Goal: Task Accomplishment & Management: Complete application form

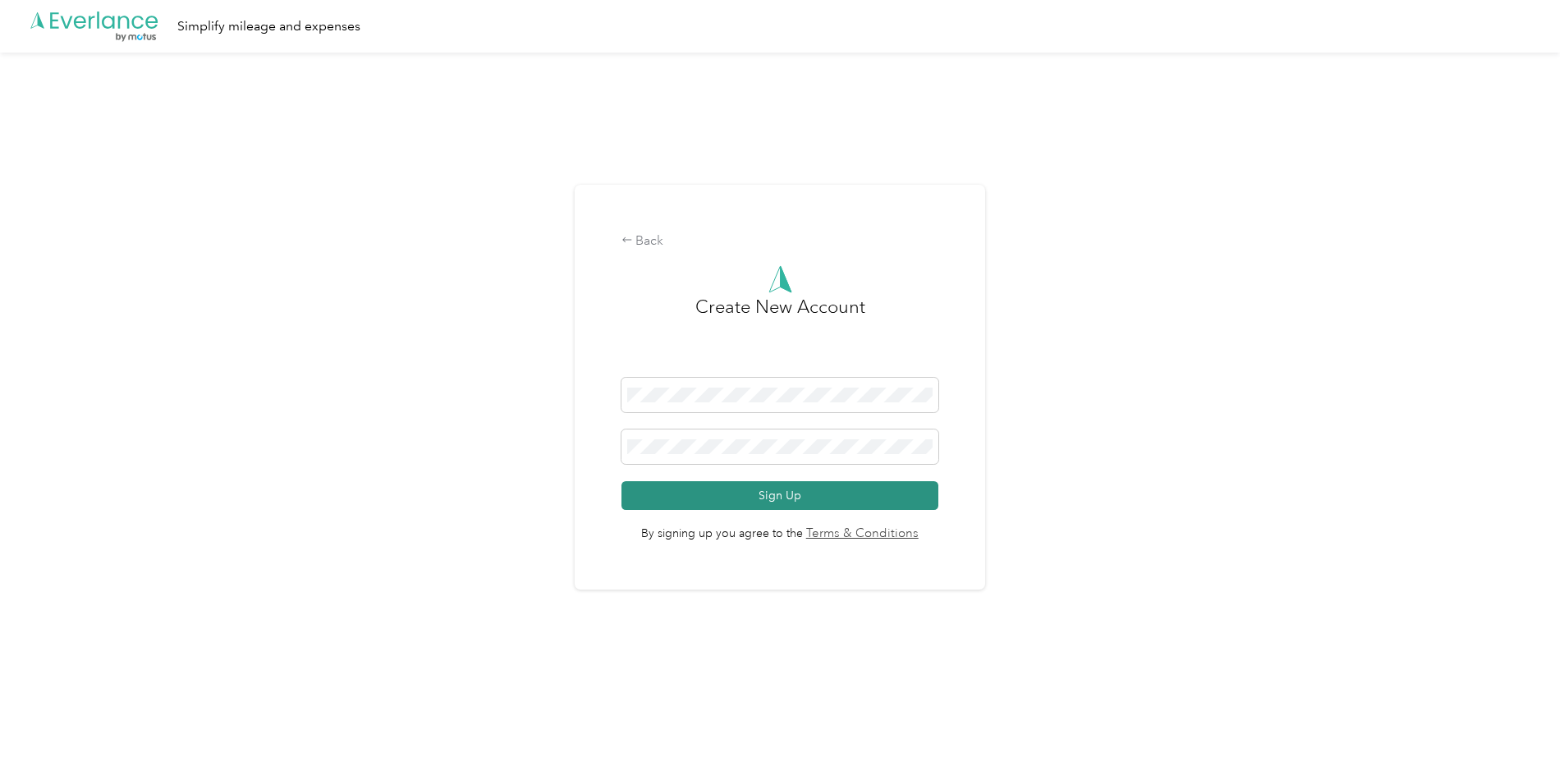
click at [754, 486] on button "Sign Up" at bounding box center [780, 496] width 318 height 29
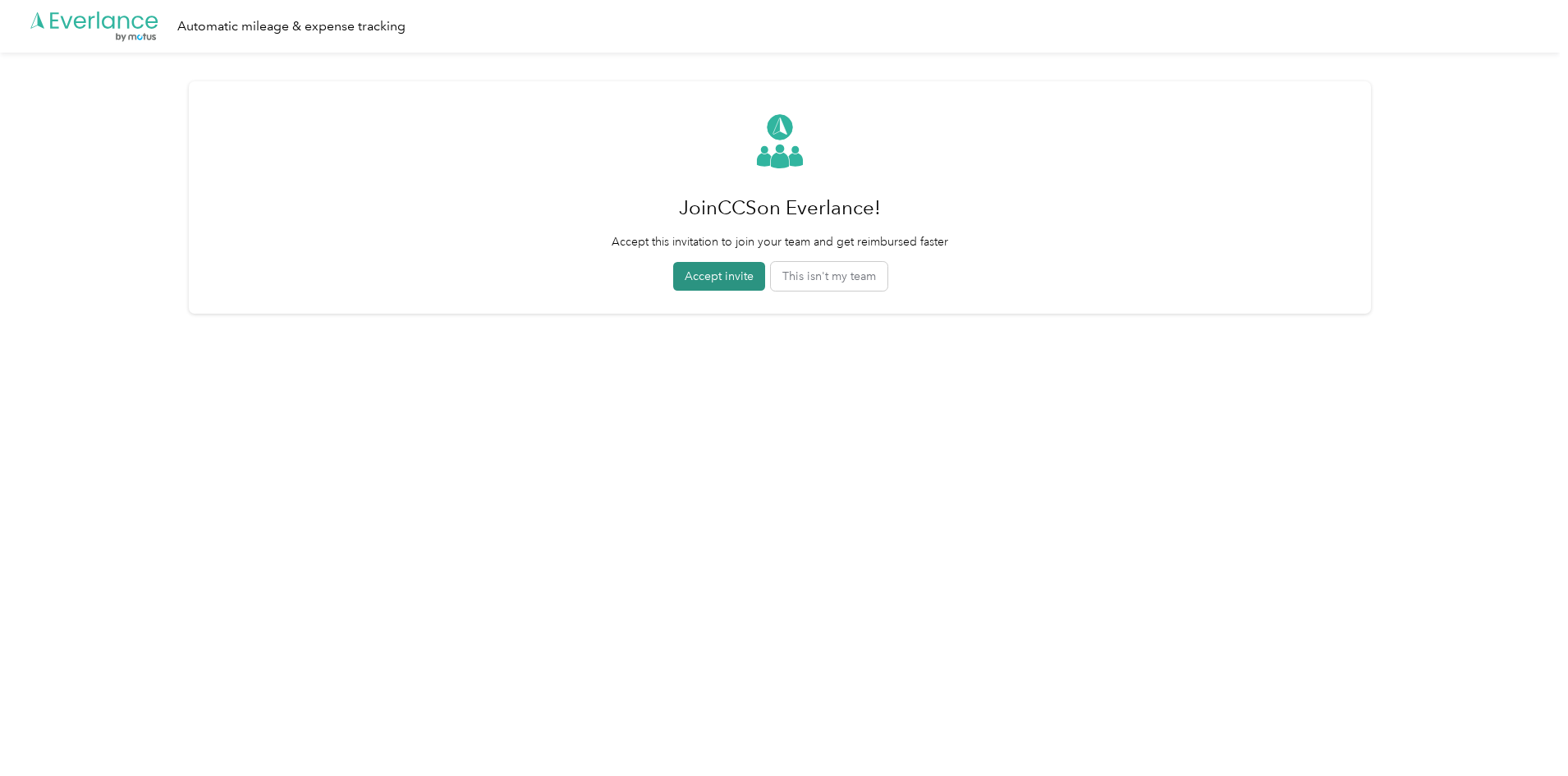
click at [724, 277] on button "Accept invite" at bounding box center [718, 276] width 92 height 29
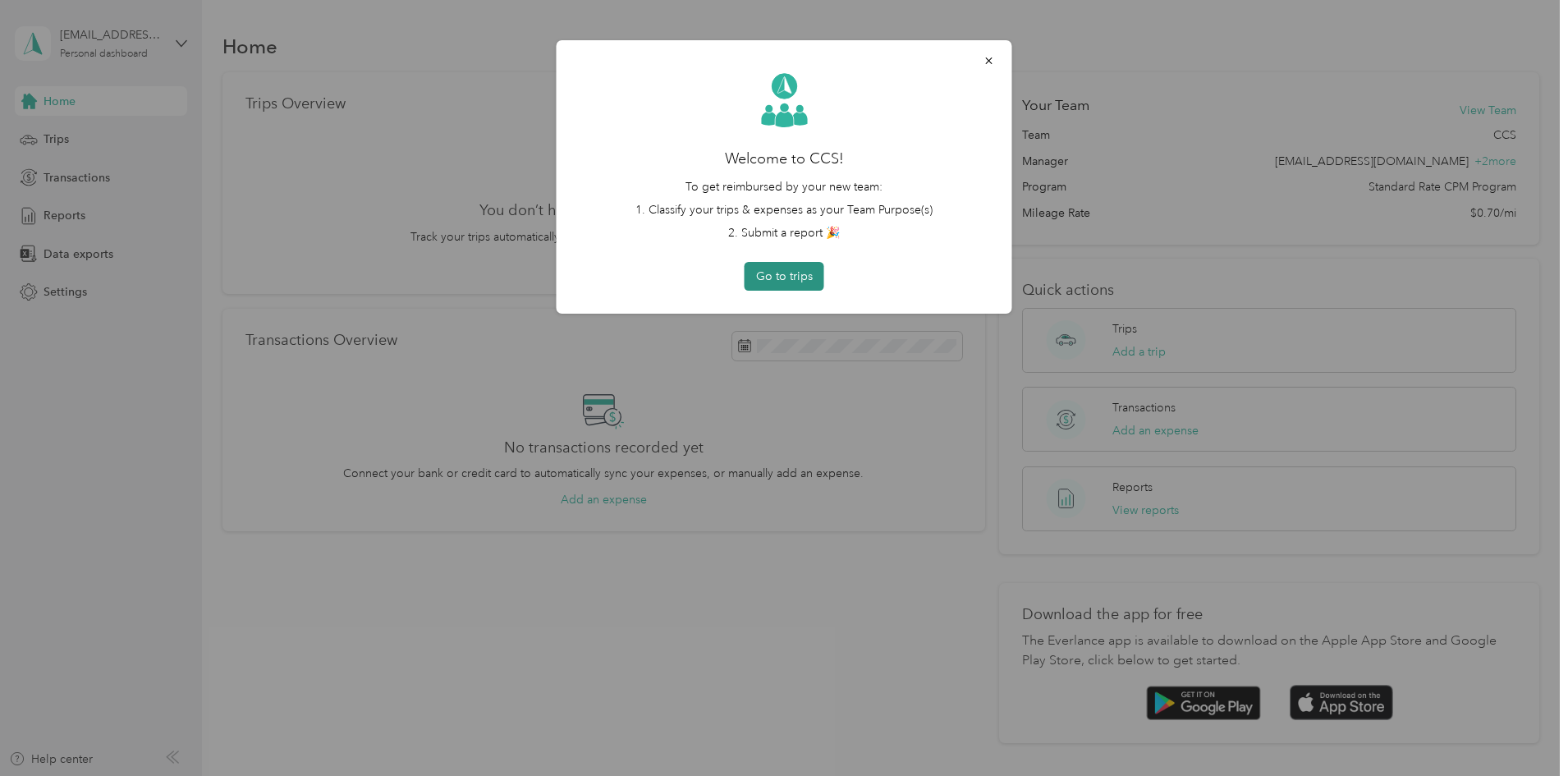
click at [807, 281] on button "Go to trips" at bounding box center [784, 276] width 79 height 29
